Goal: Task Accomplishment & Management: Manage account settings

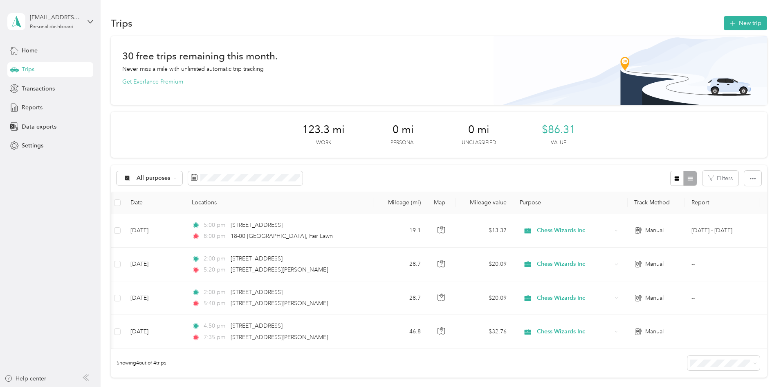
scroll to position [0, 132]
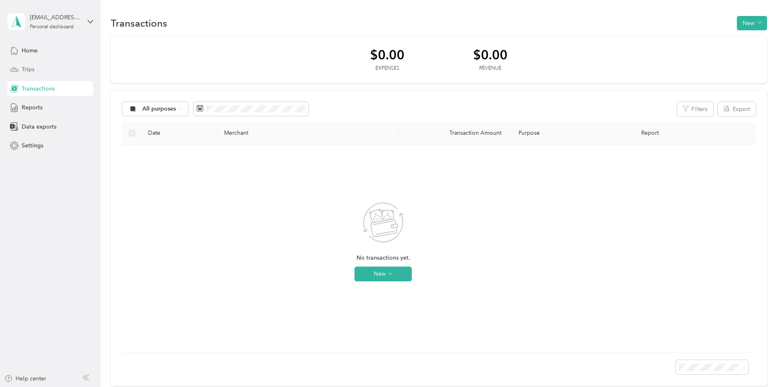
click at [24, 63] on div "Trips" at bounding box center [50, 69] width 86 height 15
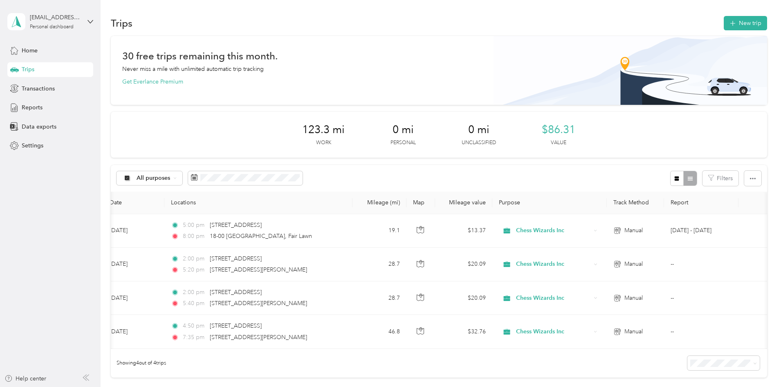
scroll to position [0, 132]
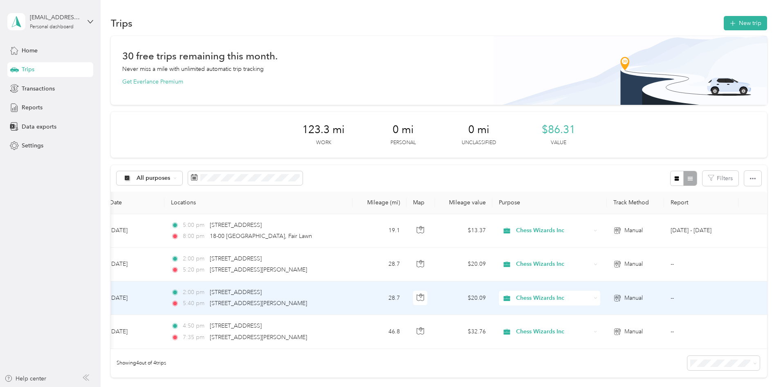
click at [664, 306] on td "--" at bounding box center [701, 298] width 74 height 34
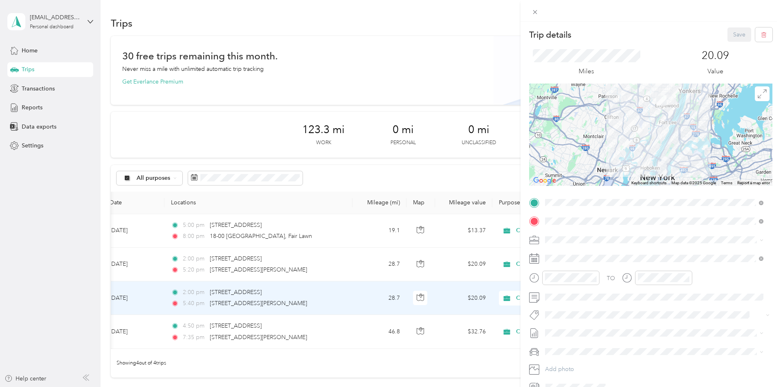
click at [510, 335] on div "Trip details Save This trip cannot be edited because it is either under review,…" at bounding box center [390, 193] width 781 height 387
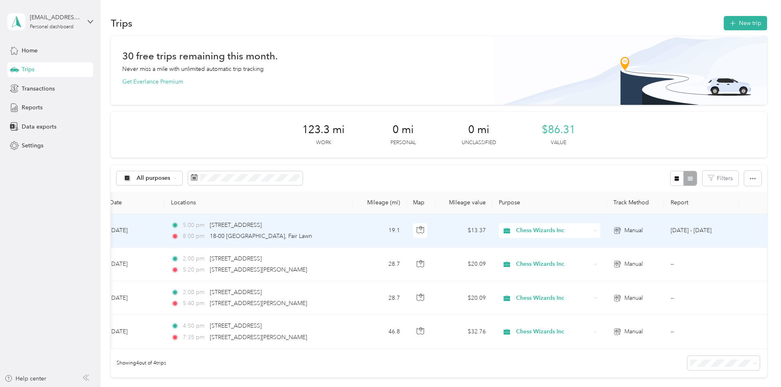
click at [664, 229] on td "[DATE] - [DATE]" at bounding box center [701, 231] width 74 height 34
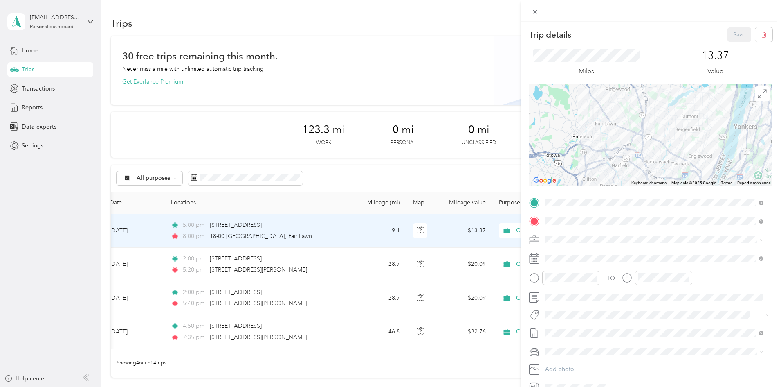
click at [119, 158] on div "Trip details Save This trip cannot be edited because it is either under review,…" at bounding box center [390, 193] width 781 height 387
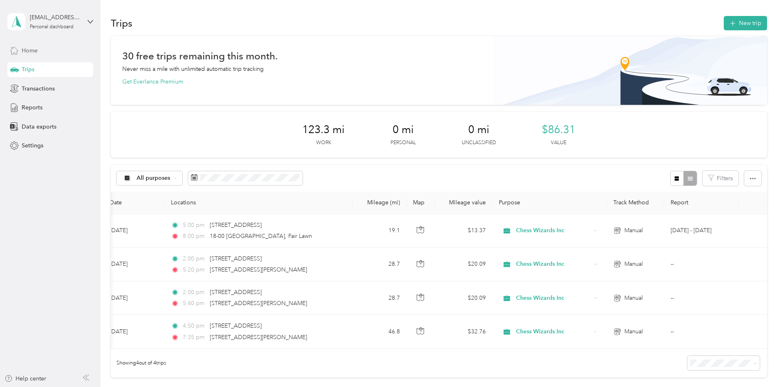
click at [47, 53] on div "Home" at bounding box center [50, 50] width 86 height 15
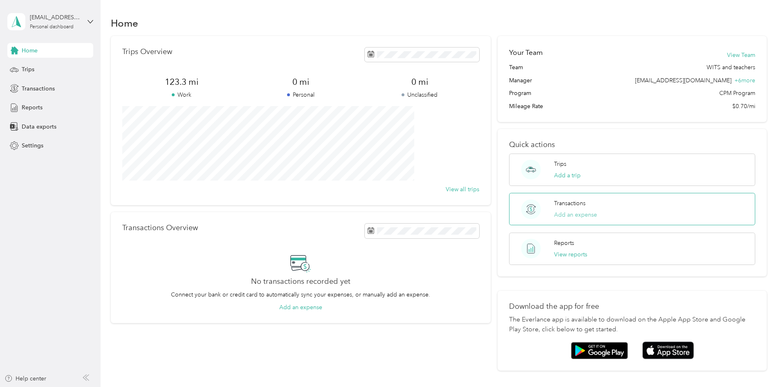
click at [560, 217] on button "Add an expense" at bounding box center [575, 214] width 43 height 9
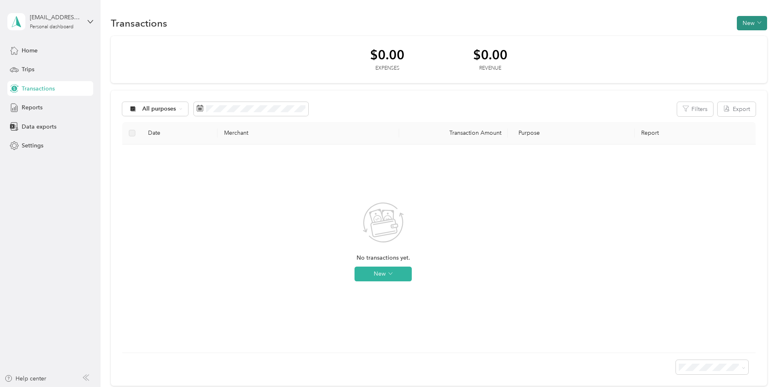
click at [737, 21] on button "New" at bounding box center [752, 23] width 30 height 14
click at [689, 40] on span "Expense" at bounding box center [693, 38] width 22 height 9
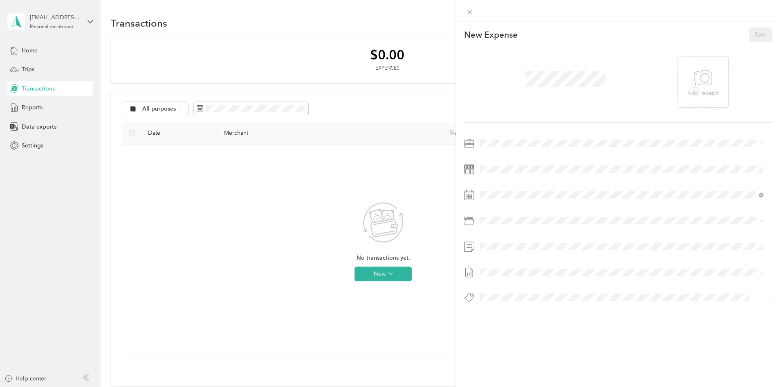
click at [352, 211] on div "This expense cannot be edited because it is either under review, approved, or p…" at bounding box center [390, 193] width 781 height 387
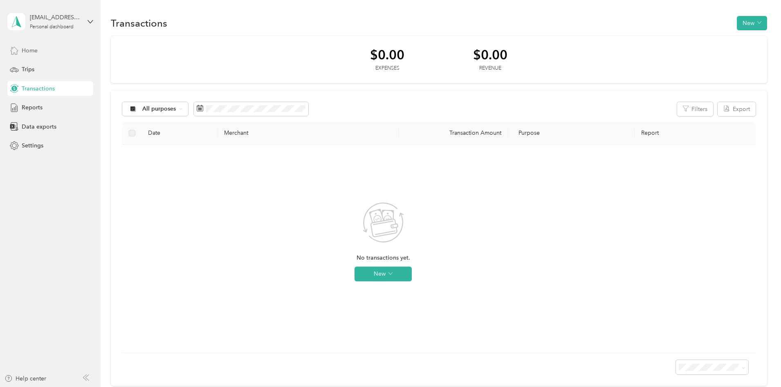
click at [37, 49] on span "Home" at bounding box center [30, 50] width 16 height 9
